Goal: Task Accomplishment & Management: Manage account settings

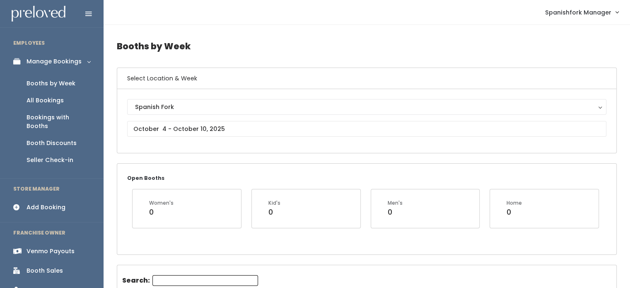
click at [51, 139] on div "Booth Discounts" at bounding box center [52, 143] width 50 height 9
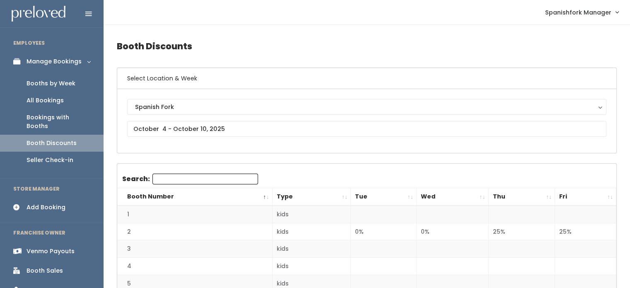
click at [273, 136] on div "Spanish Fork Spanish Fork" at bounding box center [366, 121] width 479 height 44
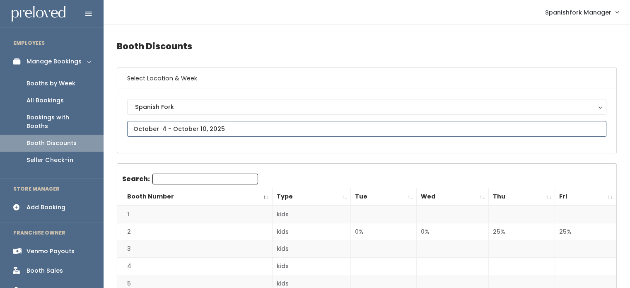
click at [273, 129] on input "text" at bounding box center [366, 129] width 479 height 16
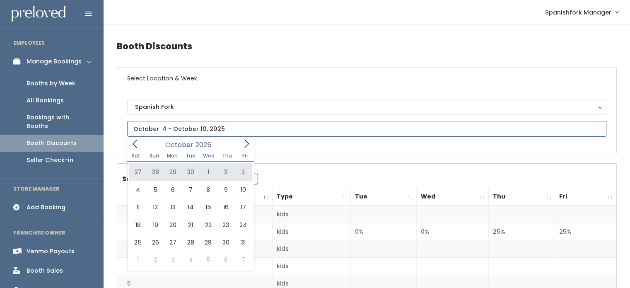
type input "September 27 to October 3"
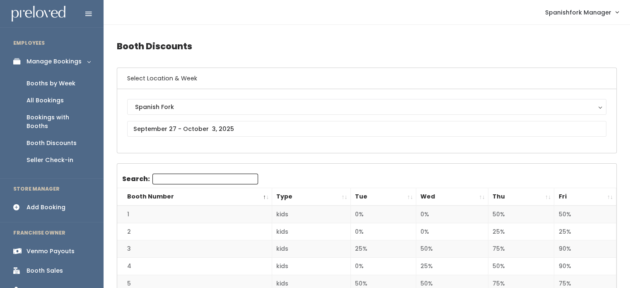
click at [445, 21] on nav "Spanishfork Manager My bookings Account settings Logout" at bounding box center [367, 12] width 526 height 25
click at [582, 192] on th "Fri" at bounding box center [585, 197] width 62 height 18
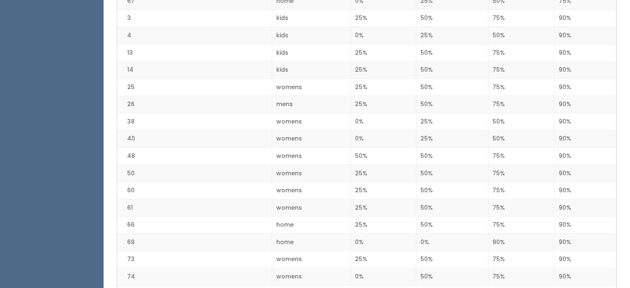
scroll to position [1264, 0]
